Goal: Task Accomplishment & Management: Use online tool/utility

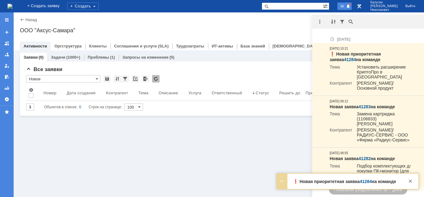
click at [351, 7] on span at bounding box center [348, 6] width 4 height 5
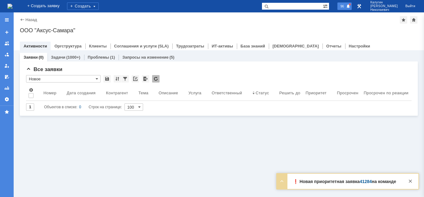
click at [351, 7] on span at bounding box center [348, 6] width 4 height 5
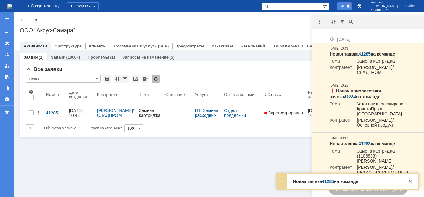
click at [351, 4] on span at bounding box center [348, 6] width 4 height 5
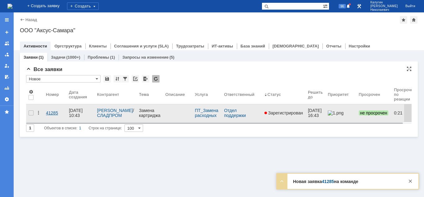
click at [53, 112] on div "41285" at bounding box center [55, 113] width 18 height 5
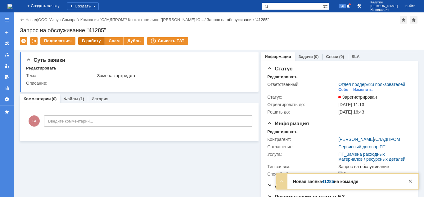
click at [84, 42] on div "В работу" at bounding box center [91, 40] width 26 height 7
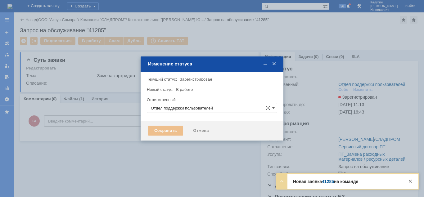
type input "[PERSON_NAME]"
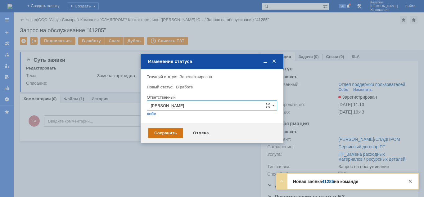
click at [163, 134] on div "Сохранить" at bounding box center [165, 133] width 35 height 10
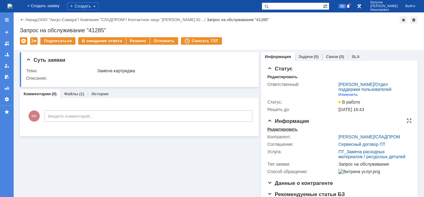
click at [272, 130] on div "Редактировать" at bounding box center [282, 129] width 30 height 5
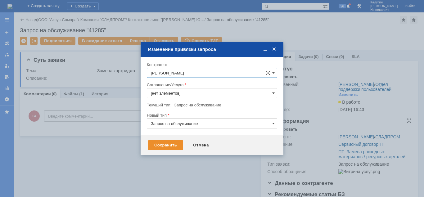
type input "ПТ_Замена расходных материалов / ресурсных деталей"
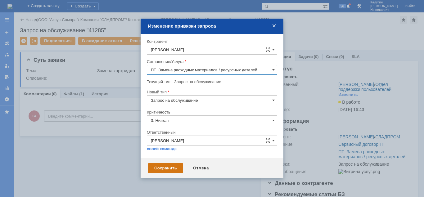
click at [163, 167] on div "Сохранить" at bounding box center [165, 168] width 35 height 10
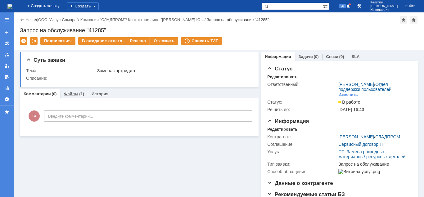
click at [70, 93] on link "Файлы" at bounding box center [71, 94] width 14 height 5
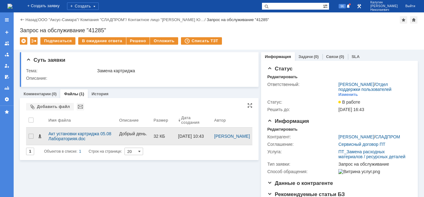
click at [39, 134] on span at bounding box center [39, 136] width 5 height 5
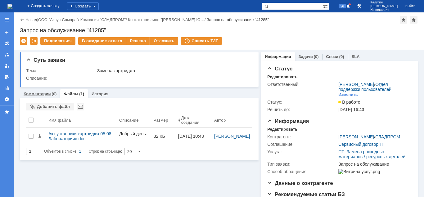
click at [42, 93] on link "Комментарии" at bounding box center [37, 94] width 27 height 5
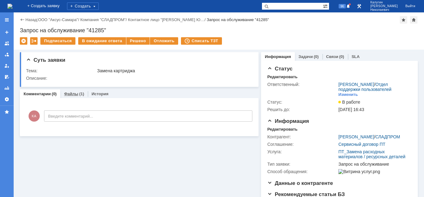
click at [73, 94] on link "Файлы" at bounding box center [71, 94] width 14 height 5
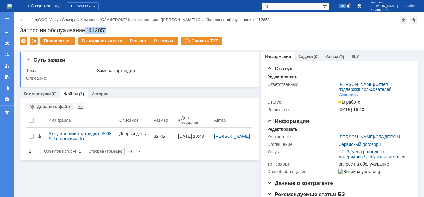
drag, startPoint x: 86, startPoint y: 28, endPoint x: 111, endPoint y: 30, distance: 24.3
click at [111, 30] on div "Запрос на обслуживание "41285"" at bounding box center [219, 30] width 398 height 6
copy div ""41285""
click at [46, 95] on link "Комментарии" at bounding box center [37, 94] width 27 height 5
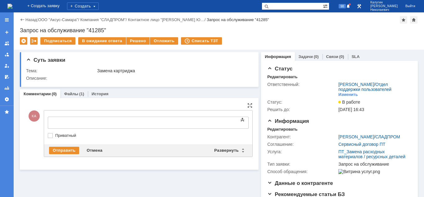
click at [63, 121] on div at bounding box center [98, 122] width 88 height 5
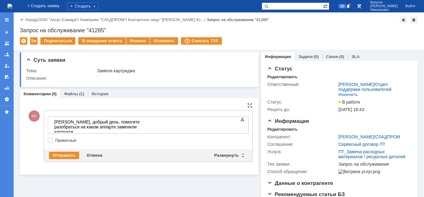
click at [139, 134] on div "у меня в базе в [GEOGRAPHIC_DATA] числится" at bounding box center [98, 139] width 88 height 10
click at [143, 134] on div "у меня в базе в [GEOGRAPHIC_DATA] числится аппарат" at bounding box center [98, 139] width 88 height 10
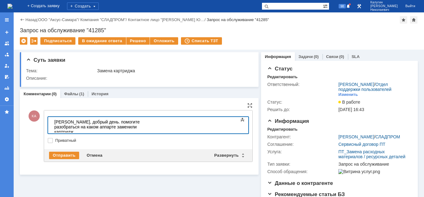
scroll to position [158, 2]
drag, startPoint x: 163, startPoint y: 127, endPoint x: 153, endPoint y: 126, distance: 10.0
click at [143, 134] on div "у меня в базе в [GEOGRAPHIC_DATA] числится аппарат МФУ Kyocera ECOSYS M2040dn A4" at bounding box center [98, 141] width 88 height 15
drag, startPoint x: 220, startPoint y: 128, endPoint x: 207, endPoint y: 128, distance: 12.4
click at [143, 134] on div "у меня в базе в [GEOGRAPHIC_DATA] числится аппарат Kyocera ECOSYS M2040dn A4" at bounding box center [98, 141] width 88 height 15
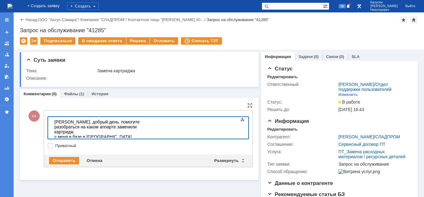
scroll to position [153, 2]
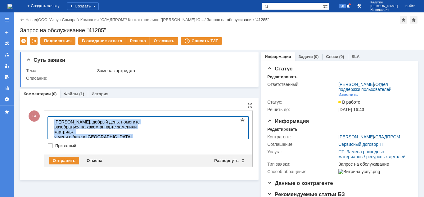
drag, startPoint x: 77, startPoint y: 133, endPoint x: 55, endPoint y: 120, distance: 24.9
click at [55, 120] on body "[PERSON_NAME], добрый день. помогите разобраться на каком аппарте заменили карт…" at bounding box center [98, 134] width 93 height 35
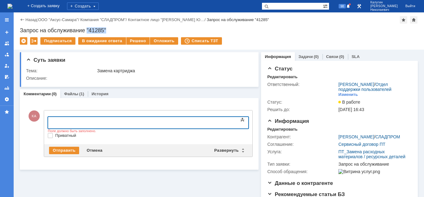
drag, startPoint x: 87, startPoint y: 29, endPoint x: 109, endPoint y: 30, distance: 21.8
click at [109, 30] on div "Запрос на обслуживание "41285"" at bounding box center [219, 30] width 398 height 6
copy div ""41285""
click at [68, 122] on div at bounding box center [98, 122] width 88 height 5
click at [231, 150] on div "Развернуть" at bounding box center [229, 150] width 37 height 7
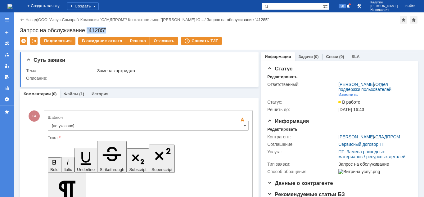
scroll to position [0, 0]
click at [176, 126] on input "[не указано]" at bounding box center [148, 126] width 201 height 10
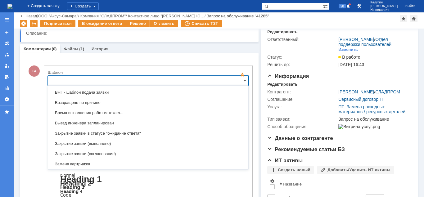
scroll to position [277, 0]
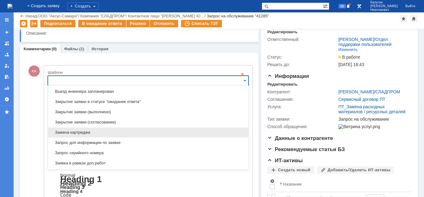
click at [84, 132] on span "Замена картриджа" at bounding box center [148, 132] width 193 height 5
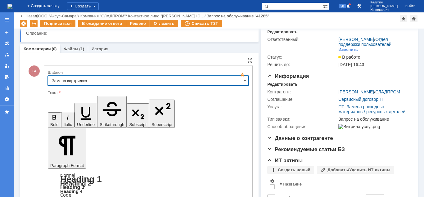
type input "Замена картриджа"
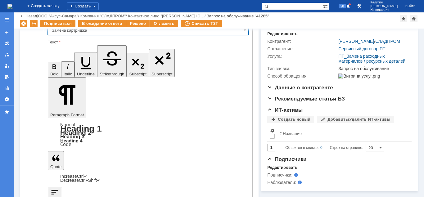
scroll to position [75, 0]
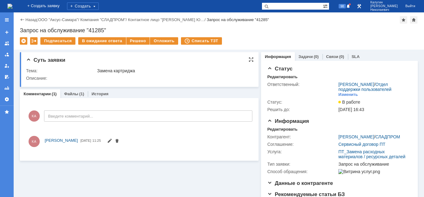
scroll to position [0, 0]
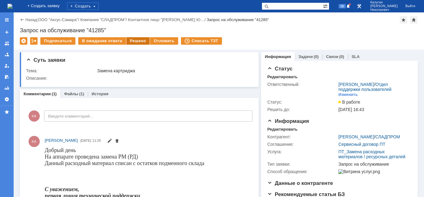
click at [129, 42] on div "Решено" at bounding box center [138, 40] width 24 height 7
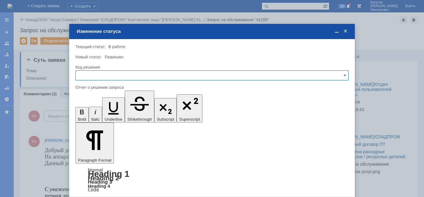
click at [140, 74] on input "text" at bounding box center [211, 75] width 273 height 10
click at [96, 116] on span "Решено" at bounding box center [211, 117] width 265 height 5
type input "Решено"
